Goal: Task Accomplishment & Management: Manage account settings

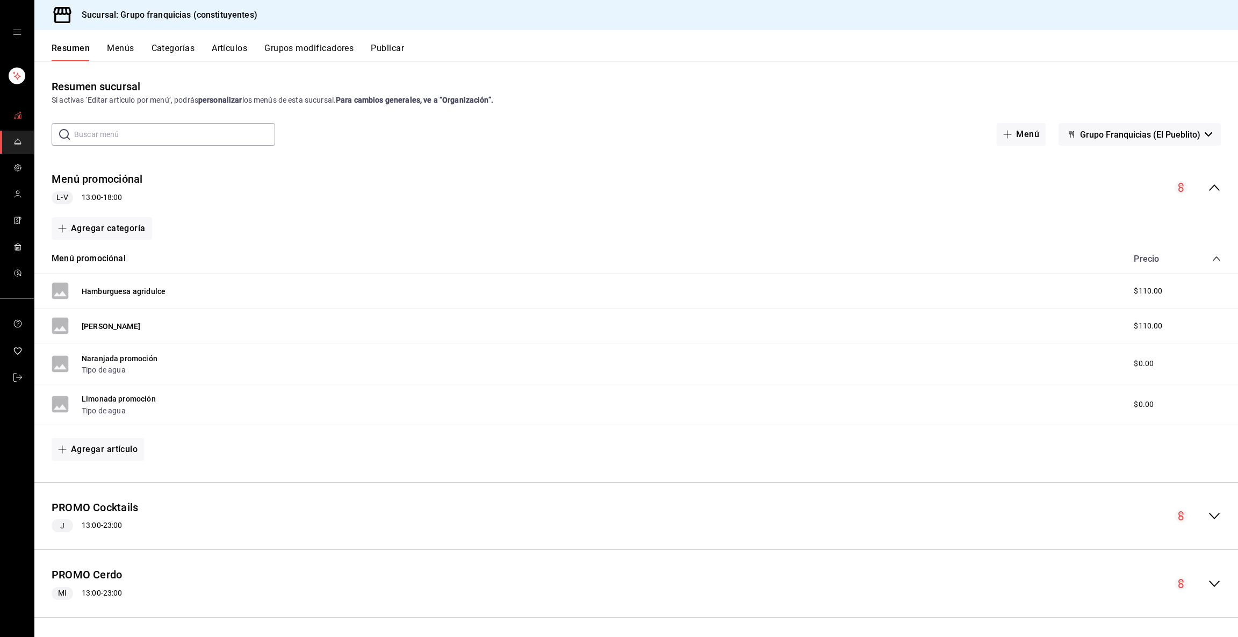
click at [20, 115] on rect "mailbox folders" at bounding box center [20, 117] width 2 height 4
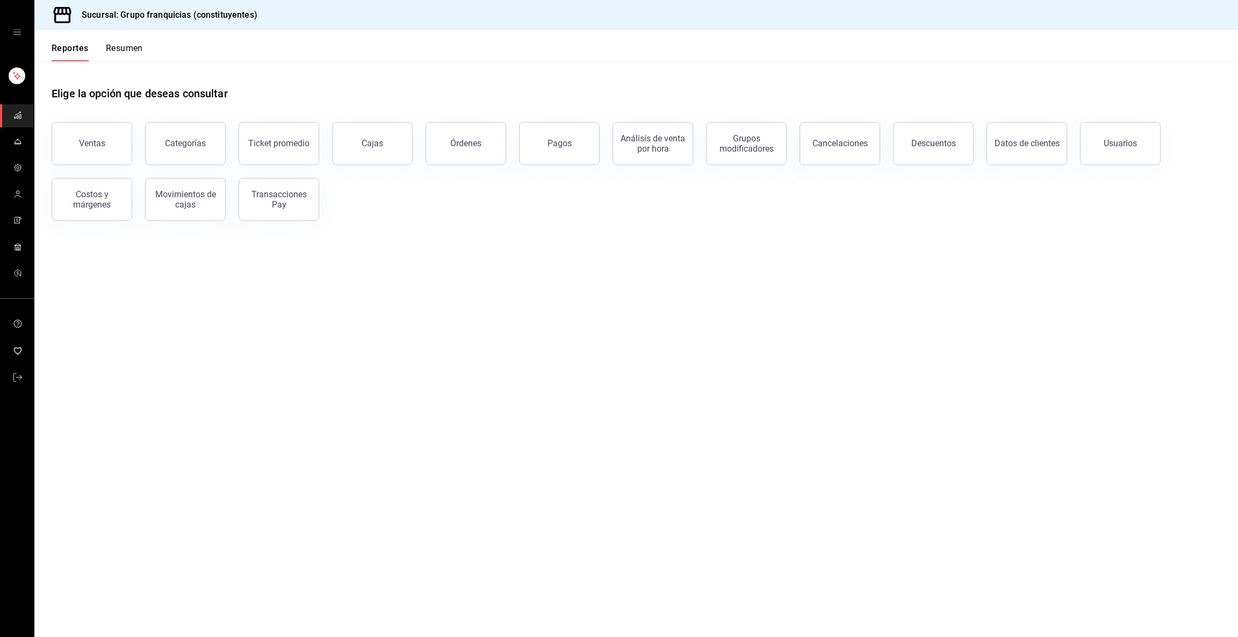
click at [117, 54] on button "Resumen" at bounding box center [124, 52] width 37 height 18
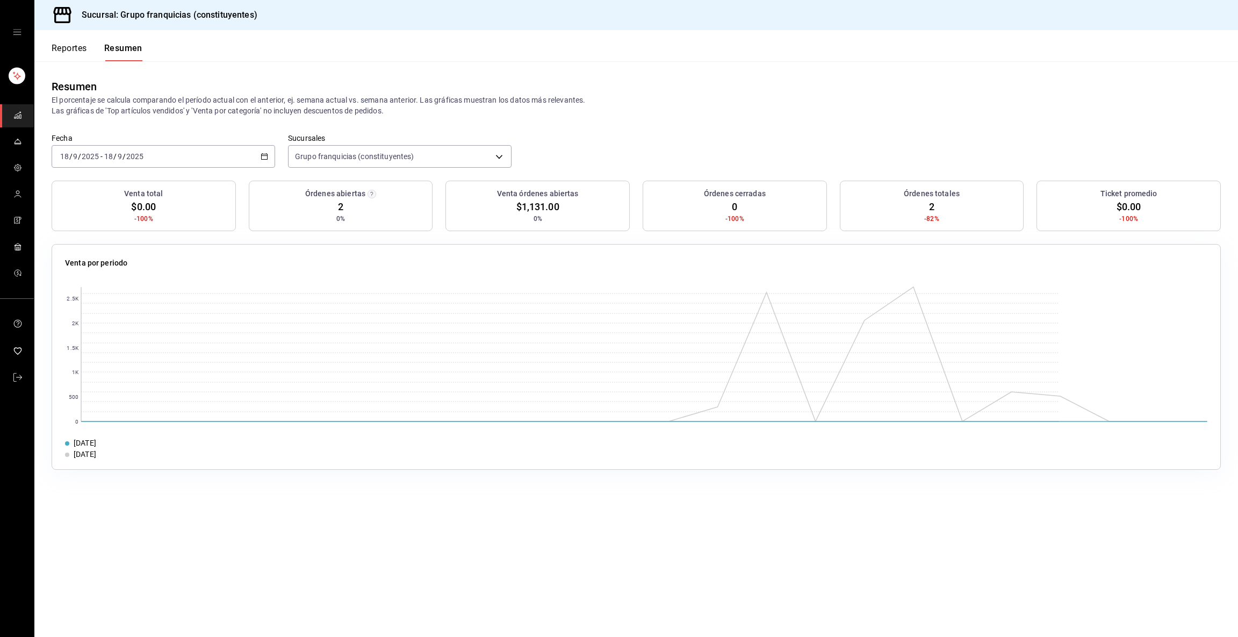
click at [75, 51] on button "Reportes" at bounding box center [69, 52] width 35 height 18
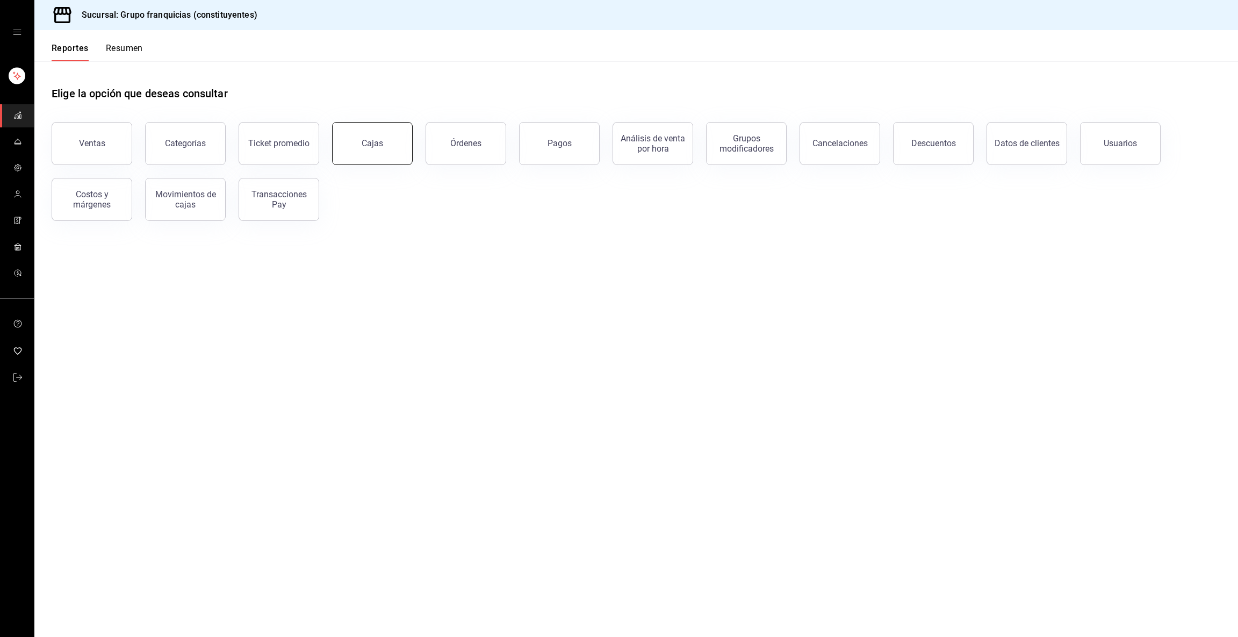
click at [373, 132] on link "Cajas" at bounding box center [372, 143] width 81 height 43
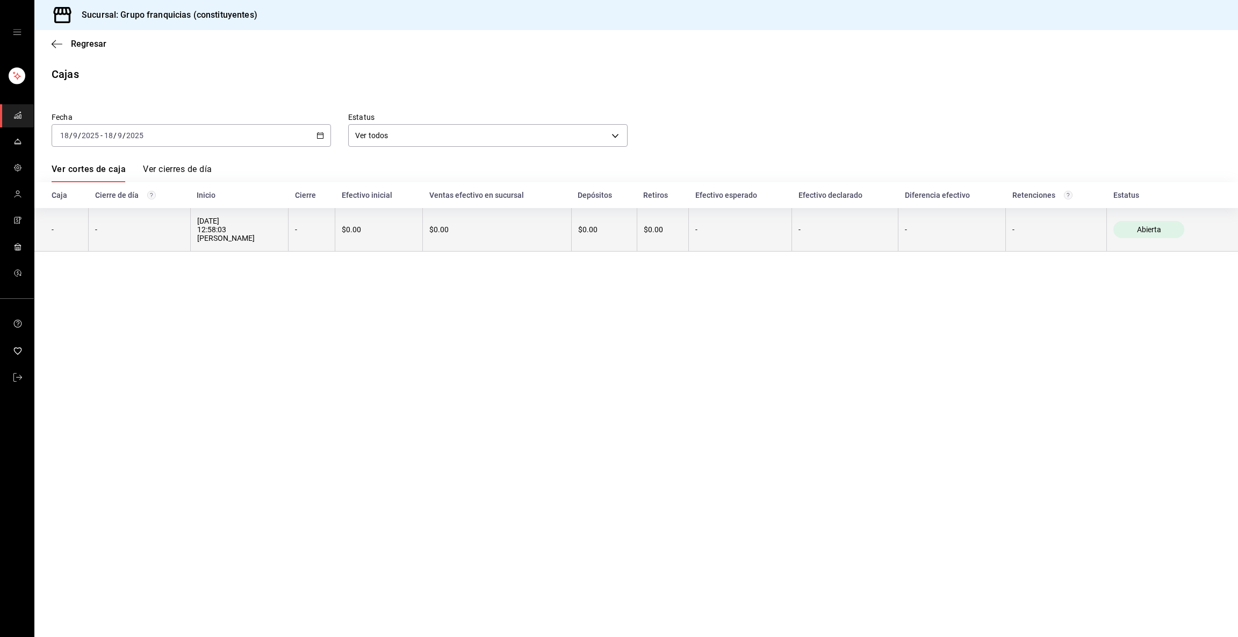
click at [250, 222] on div "18/09/2025 12:58:03 Silvia Olguin" at bounding box center [239, 230] width 84 height 26
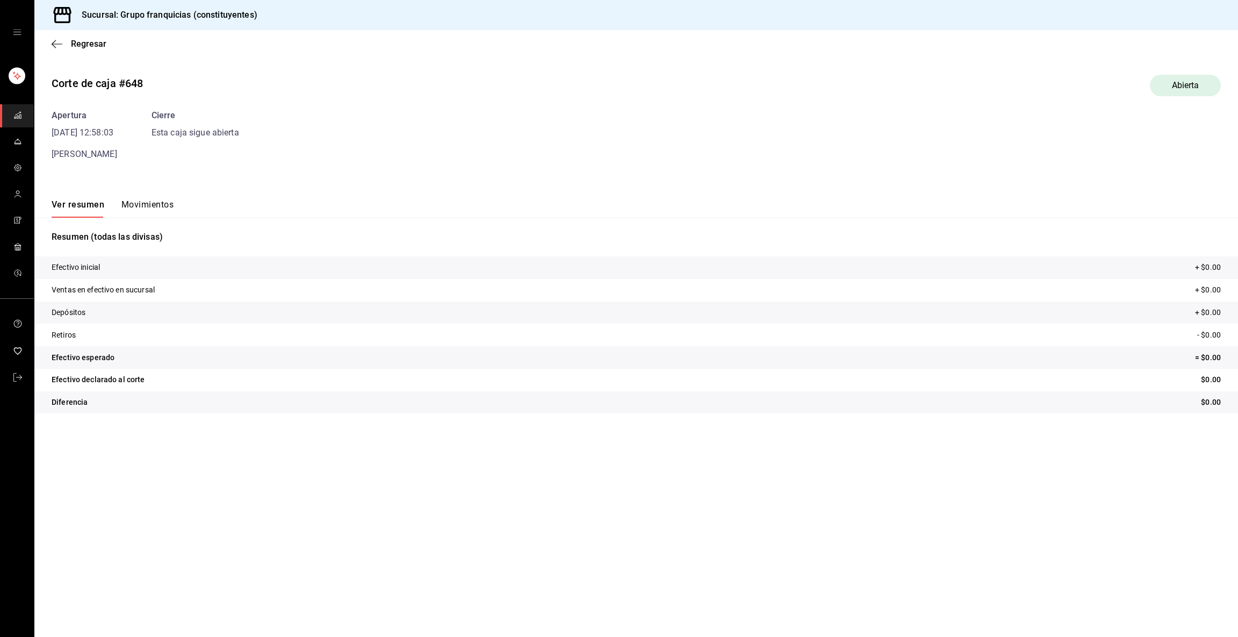
click at [20, 115] on rect "mailbox folders" at bounding box center [20, 117] width 2 height 4
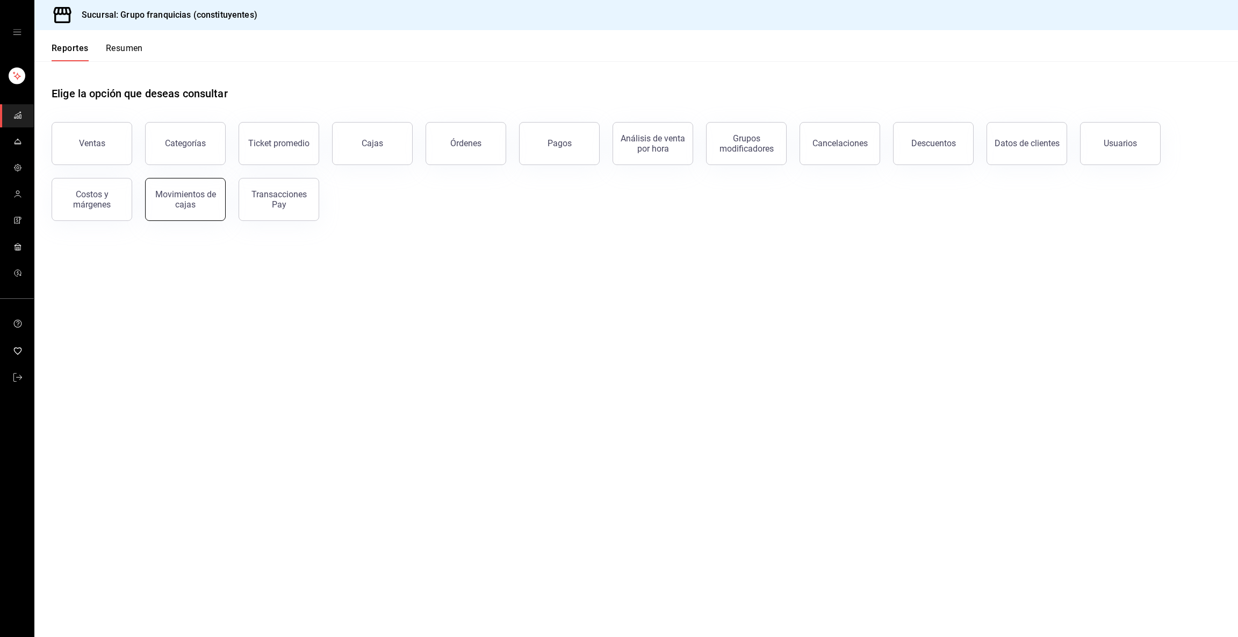
click at [204, 207] on div "Movimientos de cajas" at bounding box center [185, 199] width 67 height 20
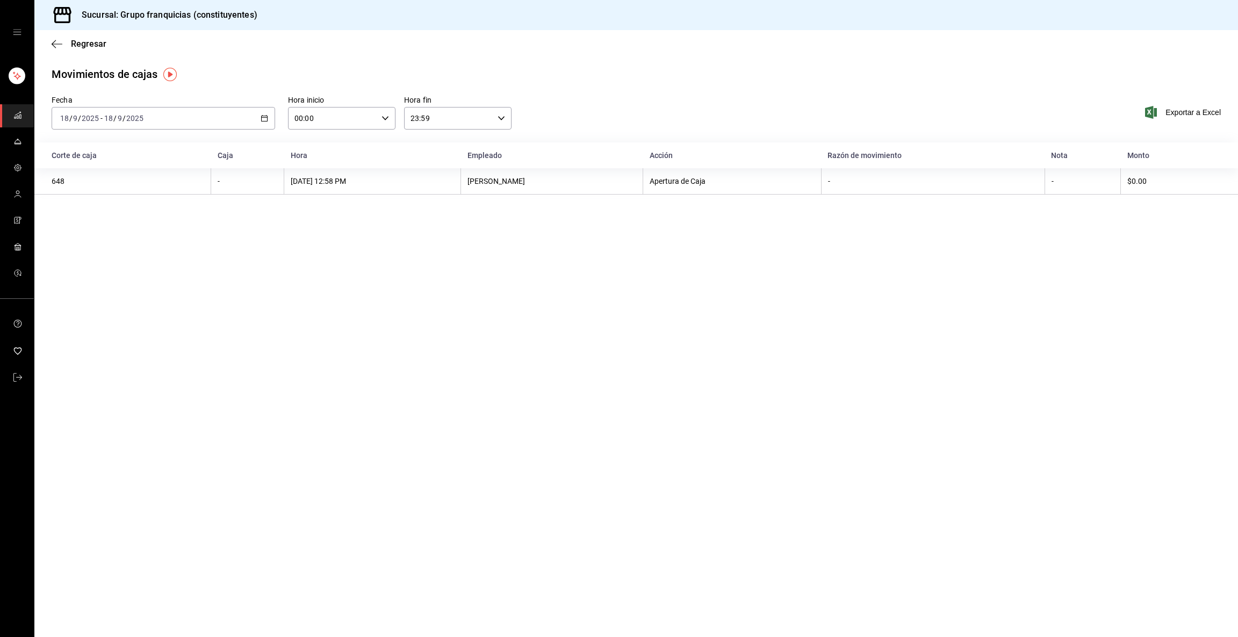
click at [164, 118] on div "2025-09-18 18 / 9 / 2025 - 2025-09-18 18 / 9 / 2025" at bounding box center [163, 118] width 223 height 23
click at [119, 171] on span "Ayer" at bounding box center [102, 174] width 83 height 11
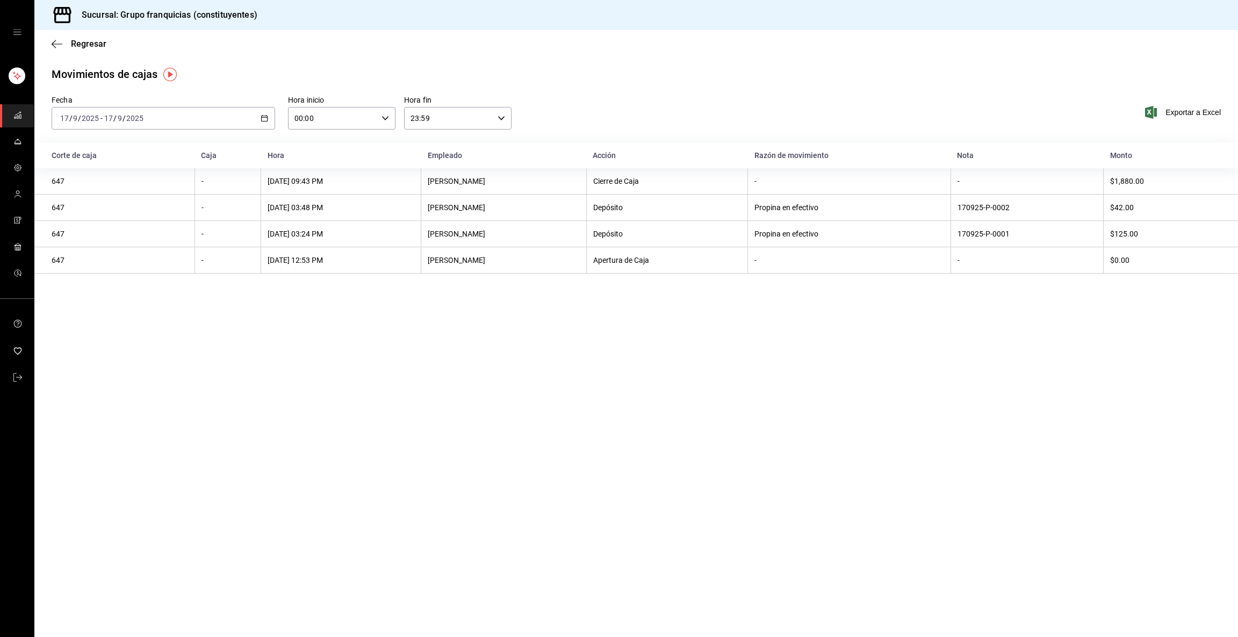
click at [73, 121] on input "9" at bounding box center [75, 118] width 5 height 9
click at [12, 123] on link "mailbox folders" at bounding box center [17, 115] width 34 height 23
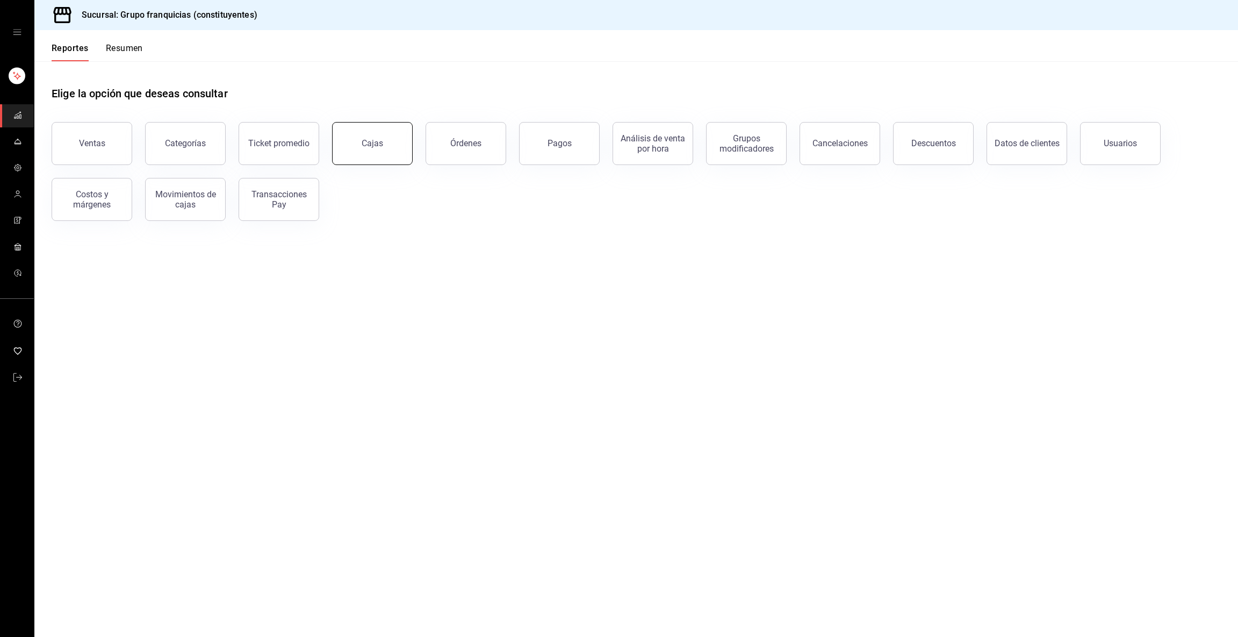
click at [378, 147] on div "Cajas" at bounding box center [373, 143] width 22 height 13
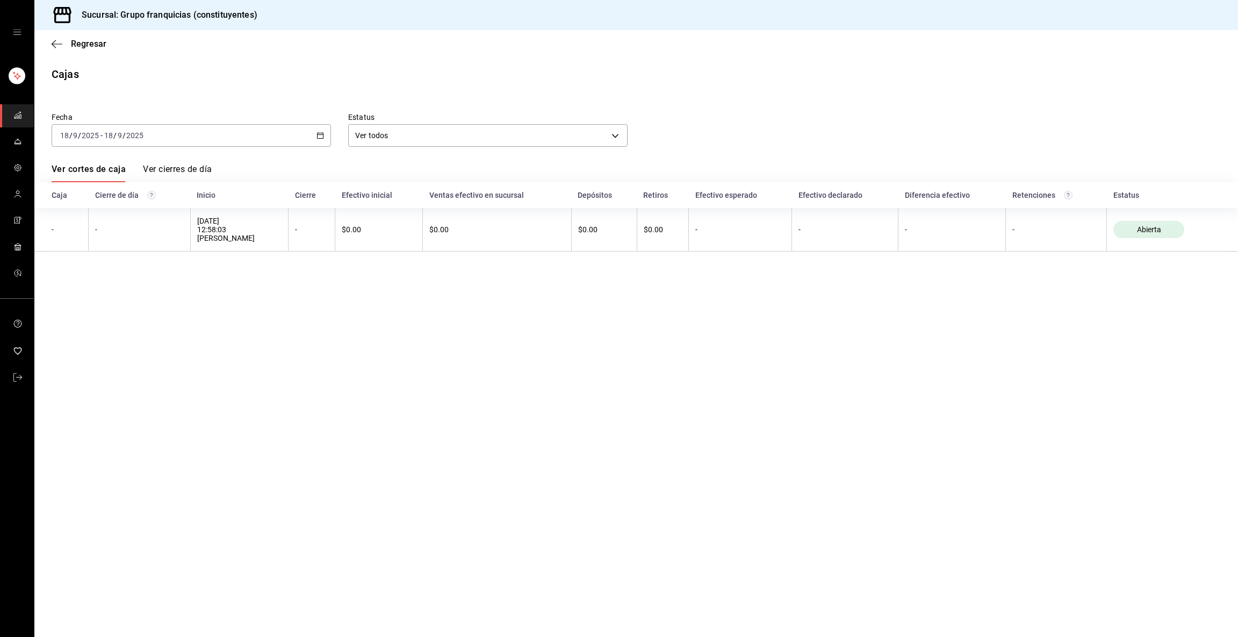
click at [169, 139] on div "2025-09-18 18 / 9 / 2025 - 2025-09-18 18 / 9 / 2025" at bounding box center [191, 135] width 279 height 23
click at [119, 191] on span "Ayer" at bounding box center [102, 191] width 83 height 11
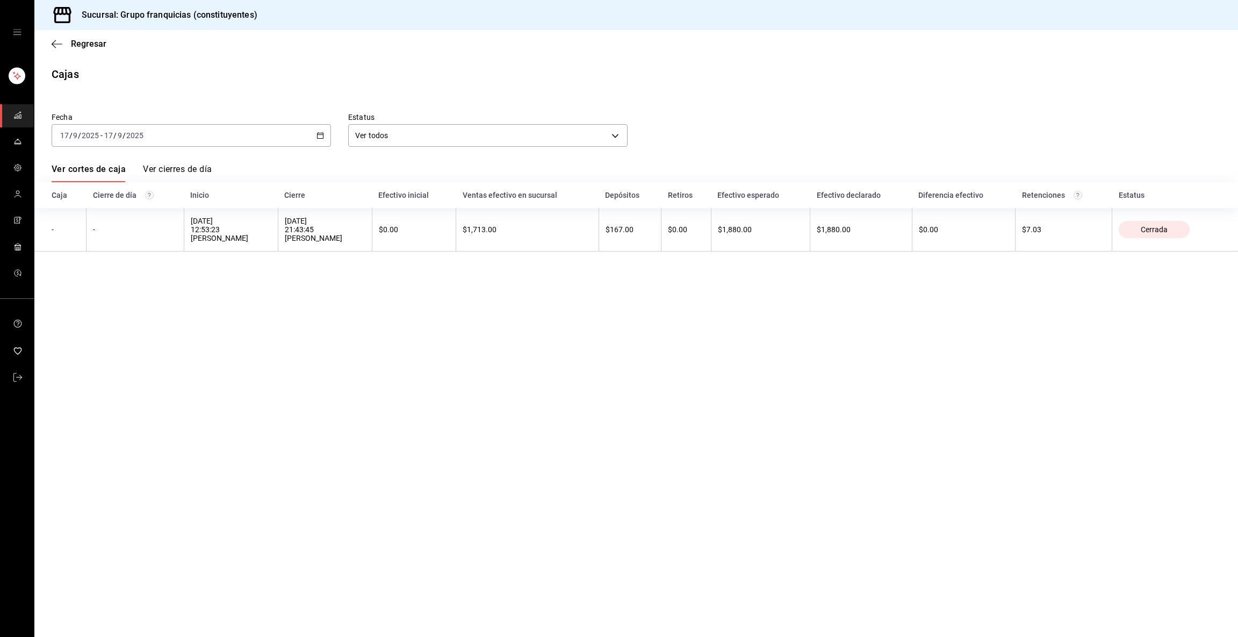
click at [136, 135] on input "2025" at bounding box center [135, 135] width 18 height 9
click at [83, 161] on li "Hoy" at bounding box center [102, 168] width 100 height 24
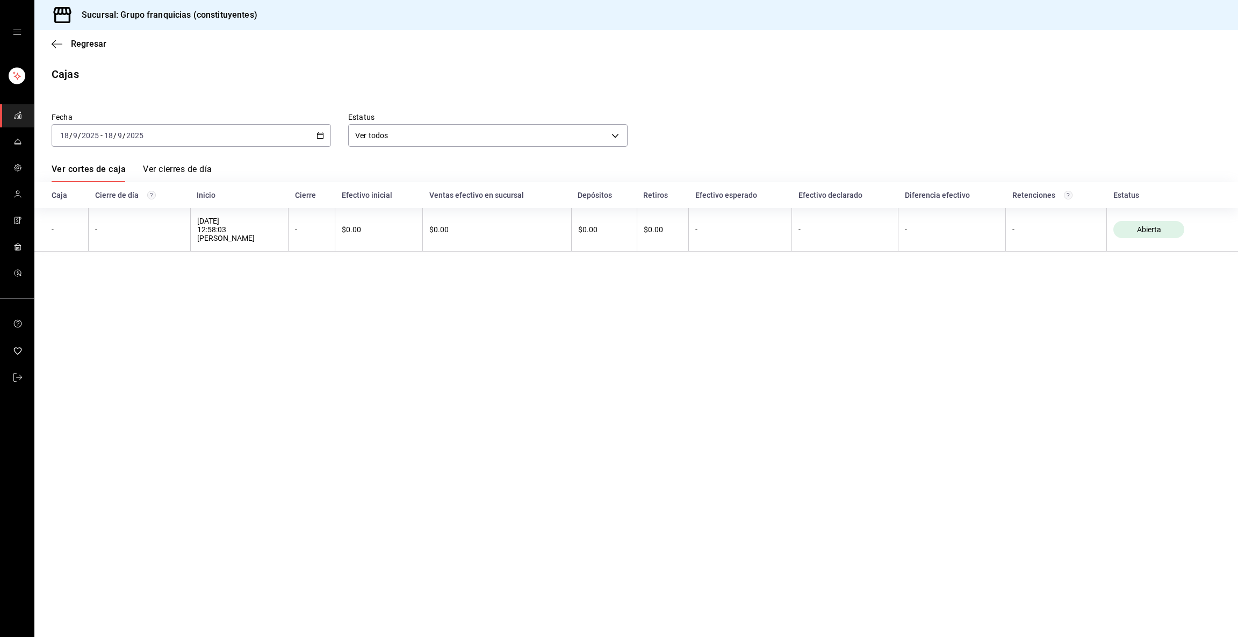
click at [721, 280] on main "Regresar Cajas Fecha 2025-09-18 18 / 9 / 2025 - 2025-09-18 18 / 9 / 2025 Estatu…" at bounding box center [635, 333] width 1203 height 607
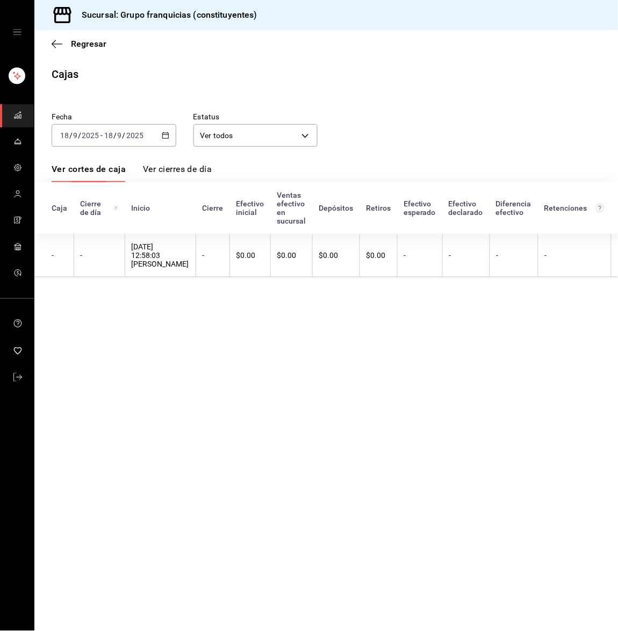
click at [20, 121] on span "mailbox folders" at bounding box center [17, 116] width 9 height 15
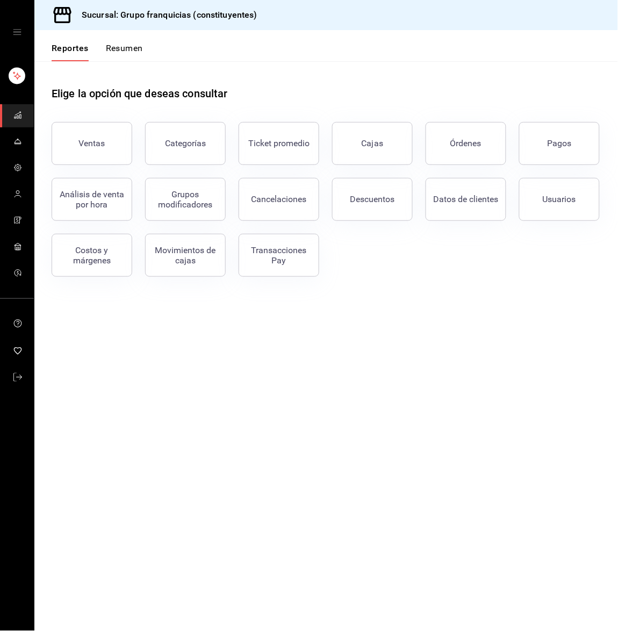
click at [123, 50] on button "Resumen" at bounding box center [124, 52] width 37 height 18
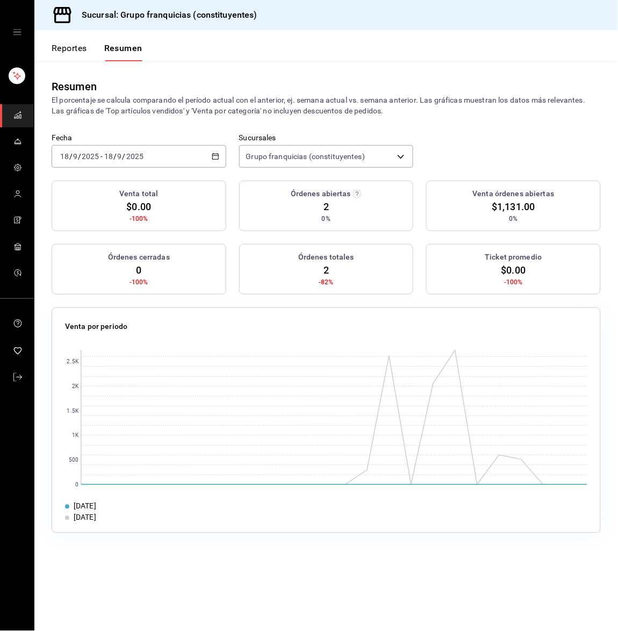
click at [117, 156] on input "9" at bounding box center [119, 156] width 5 height 9
click at [92, 189] on span "Hoy" at bounding box center [102, 188] width 83 height 11
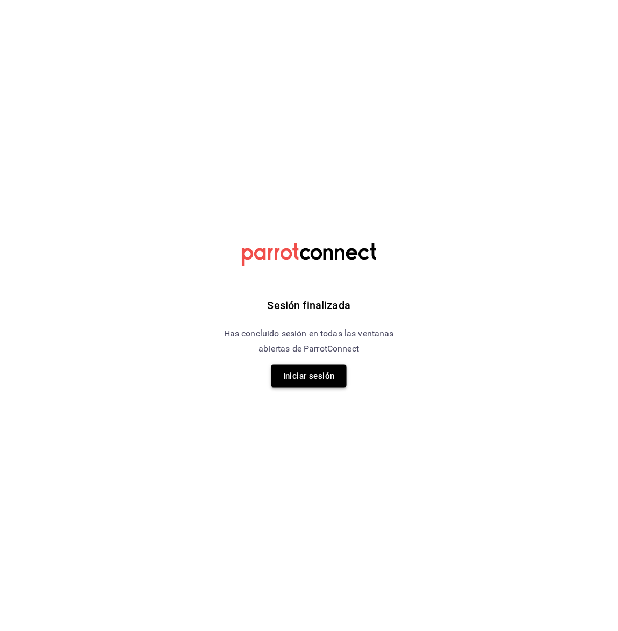
click at [328, 374] on button "Iniciar sesión" at bounding box center [308, 376] width 75 height 23
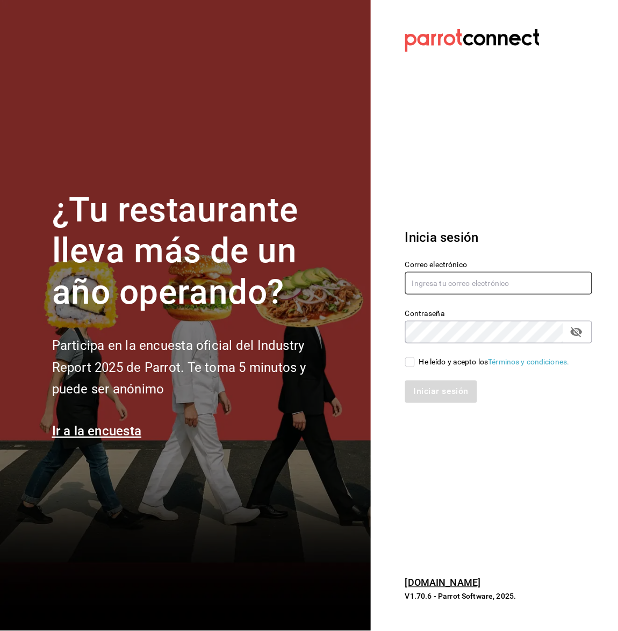
type input "guiconstituyentes@gmail.com"
click at [415, 360] on span "He leído y acepto los Términos y condiciones." at bounding box center [492, 361] width 155 height 11
click at [415, 360] on input "He leído y acepto los Términos y condiciones." at bounding box center [410, 362] width 10 height 10
checkbox input "true"
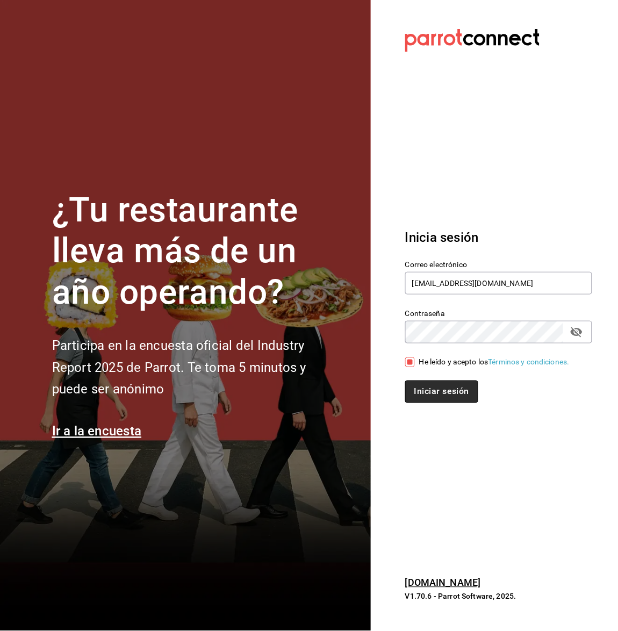
click at [428, 395] on button "Iniciar sesión" at bounding box center [441, 391] width 73 height 23
